Goal: Find specific page/section: Find specific page/section

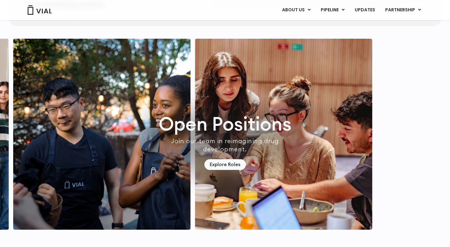
scroll to position [1810, 0]
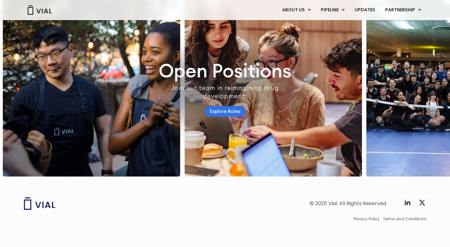
click at [229, 107] on link "Explore Roles" at bounding box center [226, 111] width 42 height 11
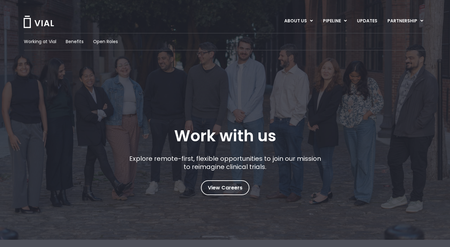
click at [225, 196] on div "Working at Vial Benefits Open Roles Work with us Explore remote-first, flexible…" at bounding box center [225, 129] width 450 height 258
click at [222, 188] on span "View Careers" at bounding box center [225, 188] width 35 height 8
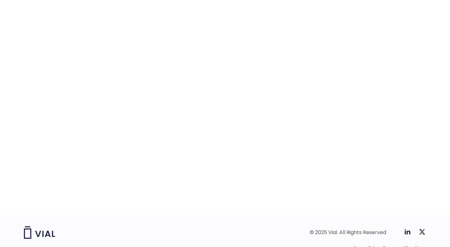
scroll to position [987, 0]
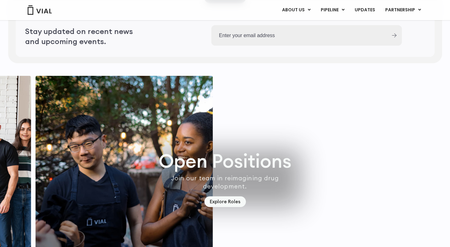
scroll to position [1810, 0]
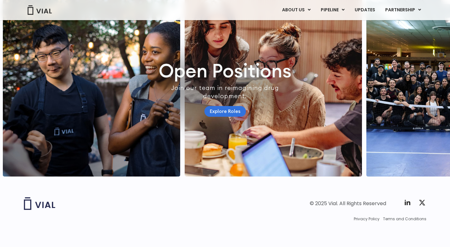
click at [220, 106] on link "Explore Roles" at bounding box center [226, 111] width 42 height 11
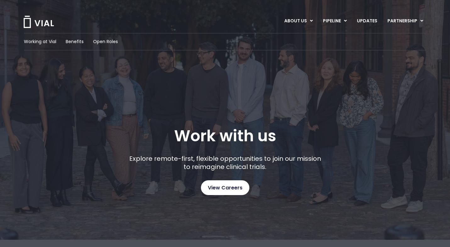
click at [229, 193] on link "View Careers" at bounding box center [225, 187] width 48 height 15
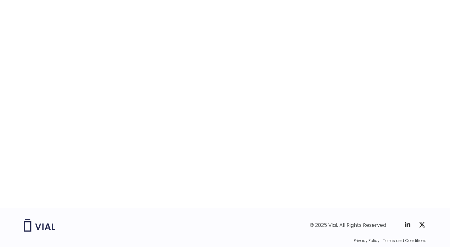
scroll to position [987, 0]
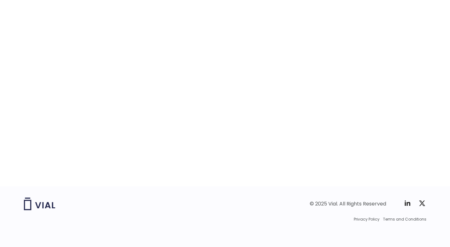
click at [360, 185] on div at bounding box center [225, 75] width 307 height 223
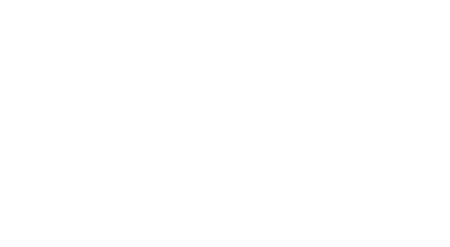
scroll to position [871, 0]
